Goal: Check status: Check status

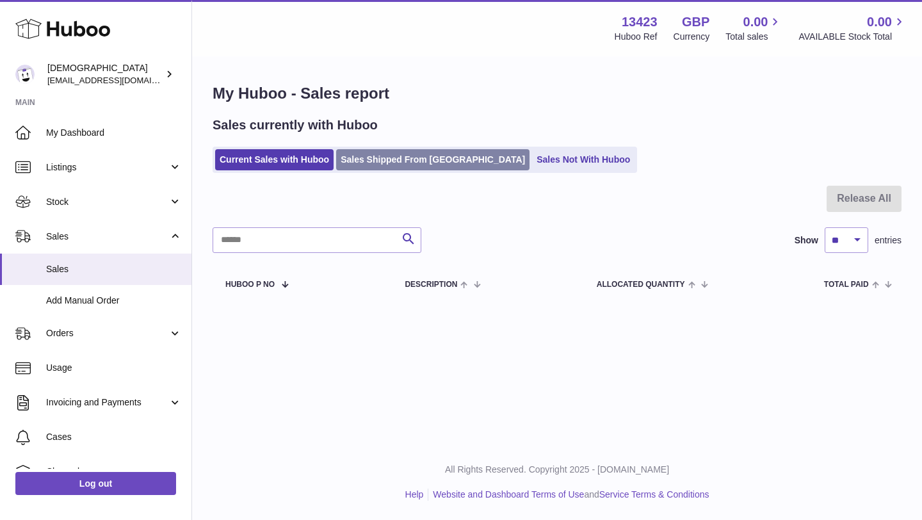
click at [400, 162] on link "Sales Shipped From [GEOGRAPHIC_DATA]" at bounding box center [432, 159] width 193 height 21
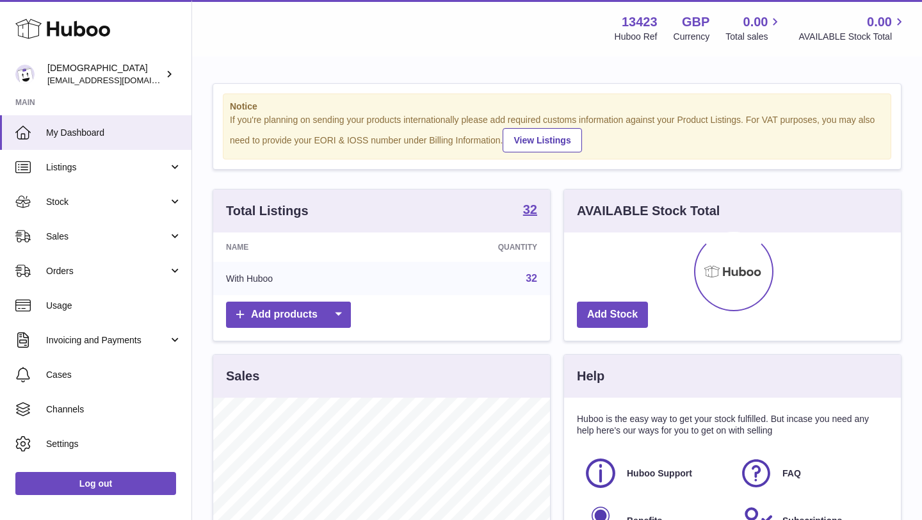
scroll to position [200, 337]
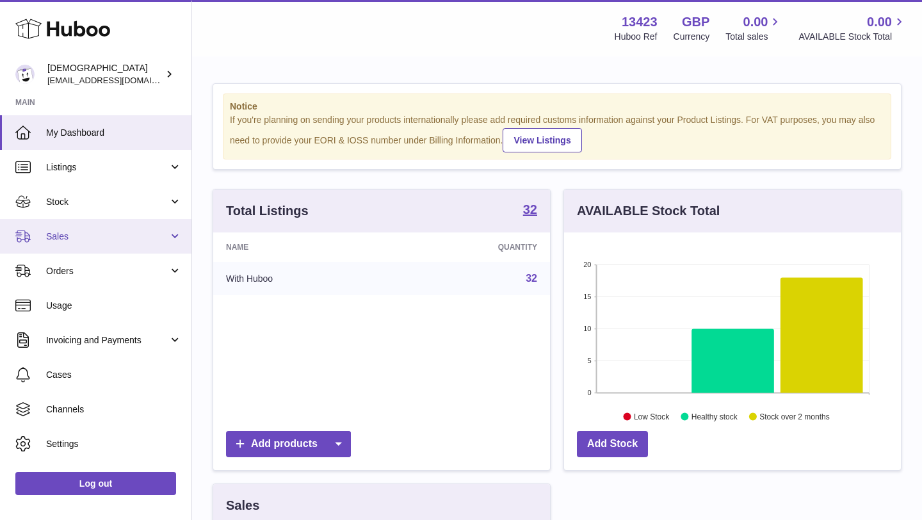
click at [126, 234] on span "Sales" at bounding box center [107, 236] width 122 height 12
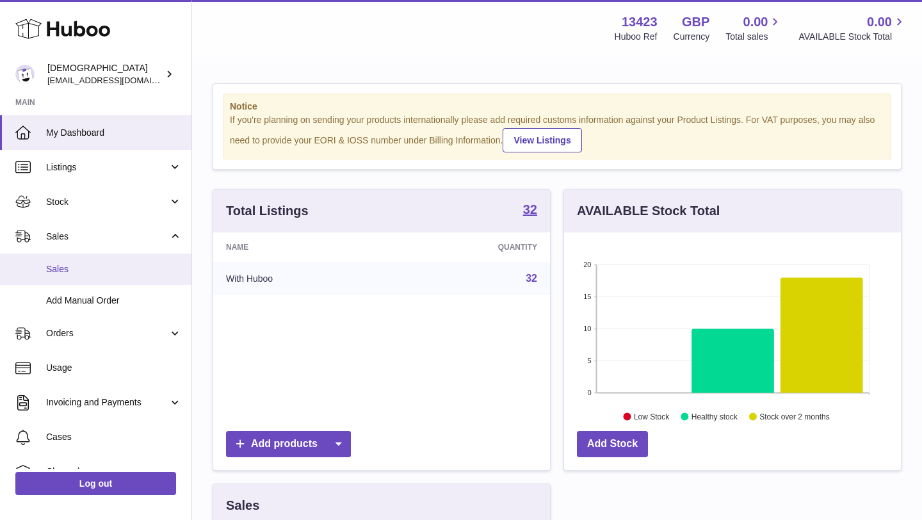
click at [117, 264] on span "Sales" at bounding box center [114, 269] width 136 height 12
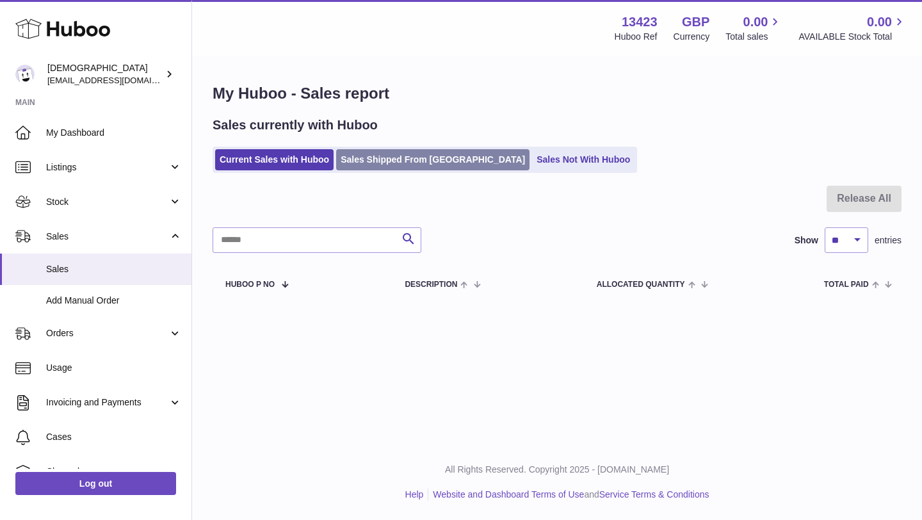
click at [349, 164] on link "Sales Shipped From [GEOGRAPHIC_DATA]" at bounding box center [432, 159] width 193 height 21
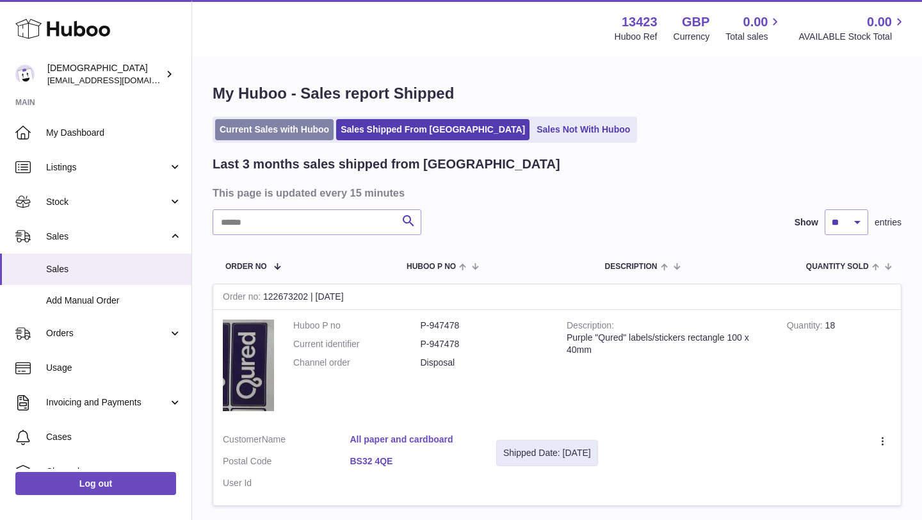
click at [304, 135] on link "Current Sales with Huboo" at bounding box center [274, 129] width 118 height 21
